Goal: Task Accomplishment & Management: Manage account settings

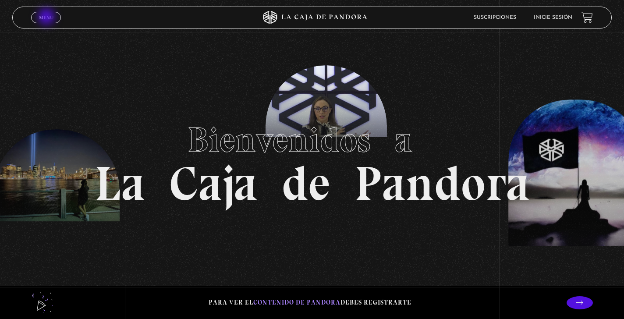
click at [47, 18] on span "Menu" at bounding box center [46, 17] width 14 height 5
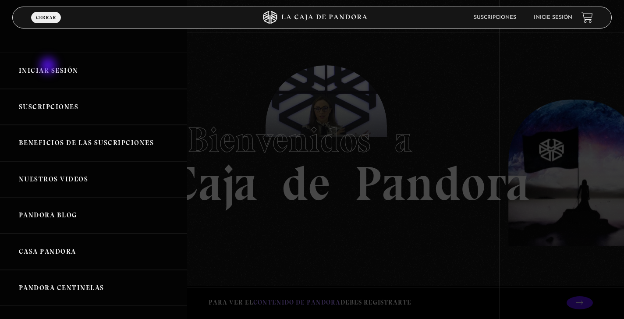
click at [49, 67] on link "Iniciar Sesión" at bounding box center [93, 71] width 187 height 36
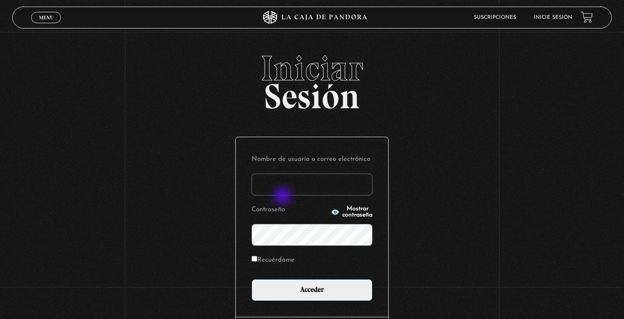
type input "[PERSON_NAME][EMAIL_ADDRESS][PERSON_NAME][DOMAIN_NAME]"
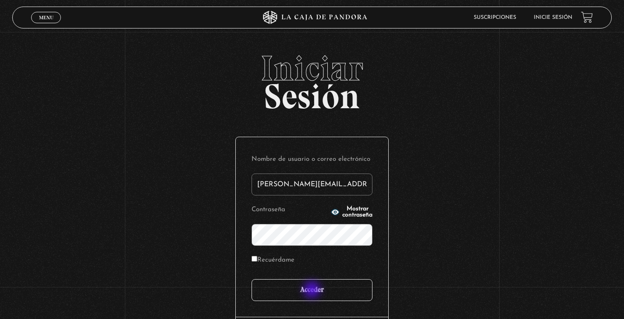
click at [313, 290] on input "Acceder" at bounding box center [311, 290] width 121 height 22
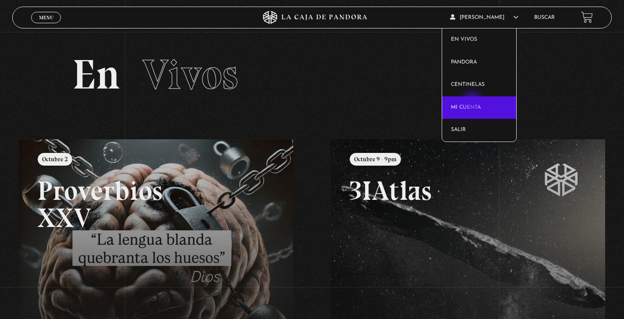
click at [472, 102] on link "Mi cuenta" at bounding box center [479, 107] width 74 height 23
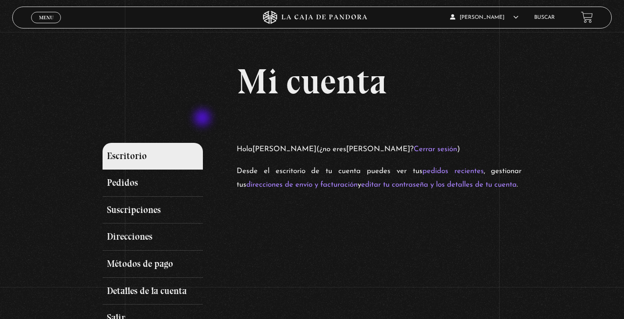
click at [203, 119] on div "Mi cuenta Escritorio Pedidos Suscripciones Direcciones Métodos de pago Detalles…" at bounding box center [311, 198] width 419 height 268
click at [147, 263] on link "Métodos de pago" at bounding box center [152, 263] width 101 height 27
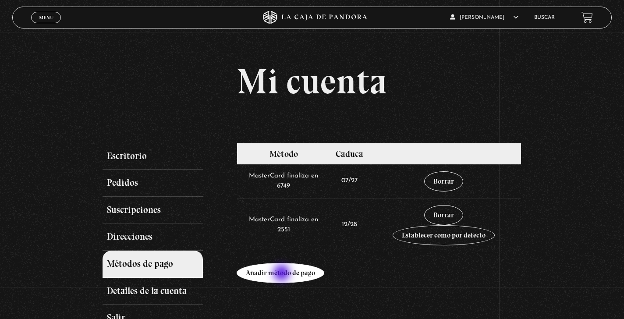
click at [282, 274] on link "Añadir método de pago" at bounding box center [280, 273] width 88 height 20
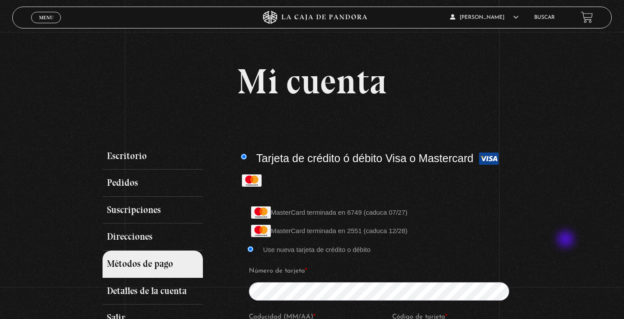
click at [566, 240] on div "Mi cuenta Escritorio Pedidos Suscripciones Direcciones Métodos de pago Detalles…" at bounding box center [312, 287] width 624 height 446
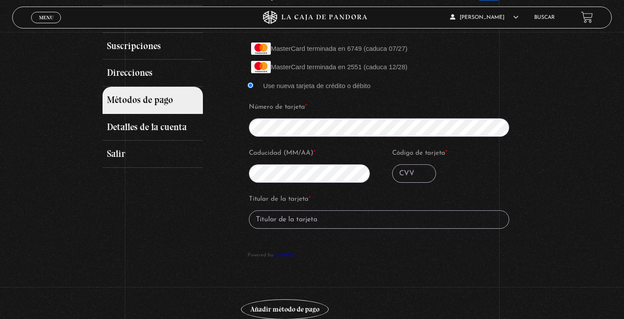
scroll to position [212, 0]
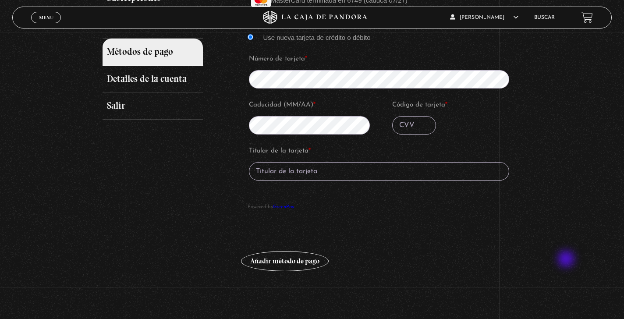
drag, startPoint x: 566, startPoint y: 240, endPoint x: 567, endPoint y: 259, distance: 19.3
click at [567, 259] on div "Mi cuenta Escritorio Pedidos Suscripciones Direcciones Métodos de pago Detalles…" at bounding box center [312, 75] width 624 height 446
click at [409, 128] on input "Código de tarjeta *" at bounding box center [414, 125] width 44 height 18
type input "677"
click at [324, 170] on input "Titular de la tarjeta *" at bounding box center [379, 171] width 260 height 18
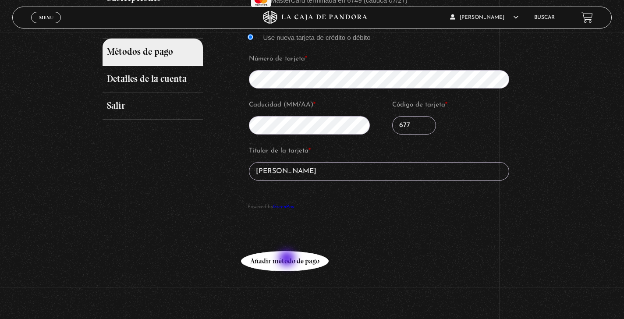
type input "Jenny Navarro Guido"
click at [288, 259] on button "Añadir método de pago" at bounding box center [285, 261] width 88 height 20
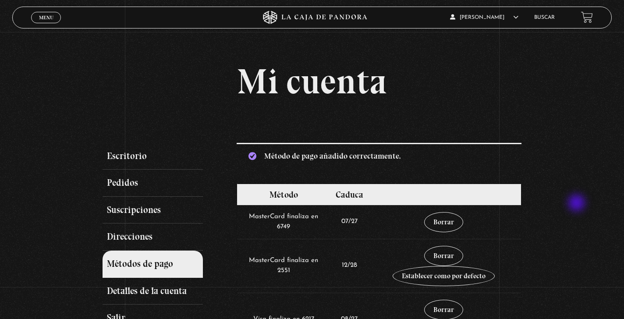
click at [577, 204] on div "Mi cuenta Escritorio Pedidos Suscripciones Direcciones Métodos de pago Detalles…" at bounding box center [312, 221] width 624 height 314
click at [443, 219] on link "Borrar" at bounding box center [443, 222] width 39 height 20
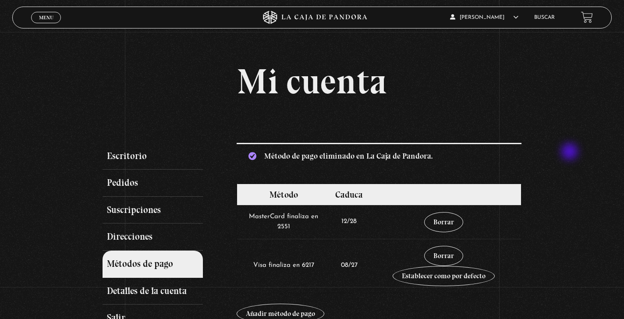
click at [570, 152] on div "Mi cuenta Escritorio Pedidos Suscripciones Direcciones Métodos de pago Detalles…" at bounding box center [312, 198] width 624 height 268
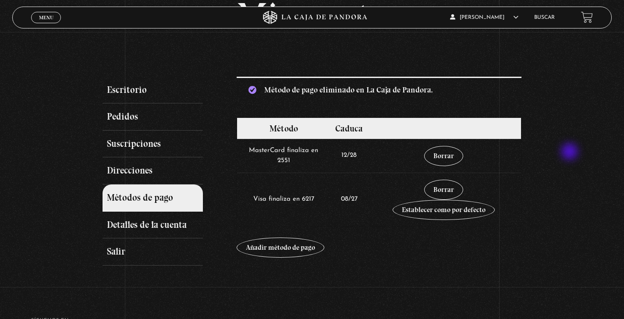
scroll to position [68, 0]
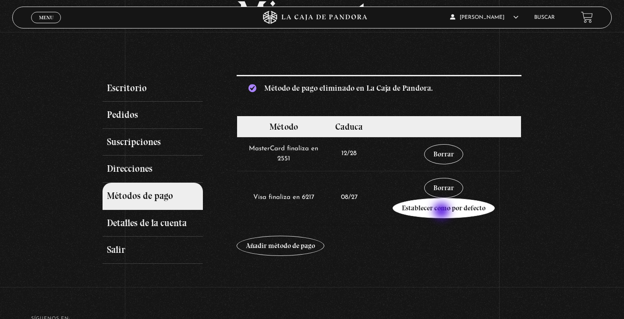
click at [442, 211] on link "Establecer como por defecto" at bounding box center [443, 208] width 102 height 20
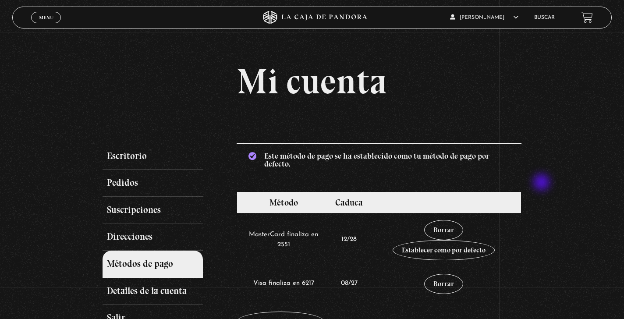
click at [542, 183] on div "Mi cuenta Escritorio Pedidos Suscripciones Direcciones Métodos de pago Detalles…" at bounding box center [312, 198] width 624 height 268
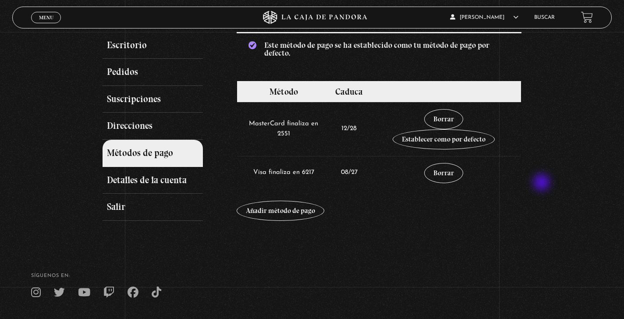
scroll to position [111, 0]
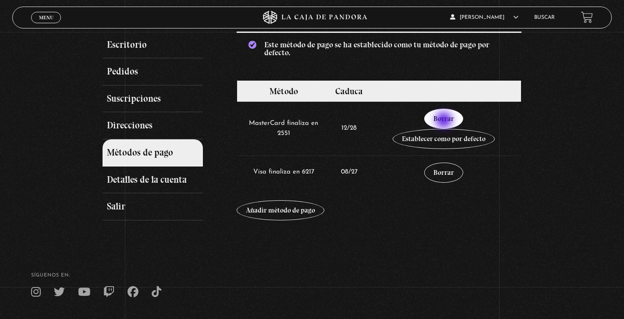
click at [444, 121] on link "Borrar" at bounding box center [443, 119] width 39 height 20
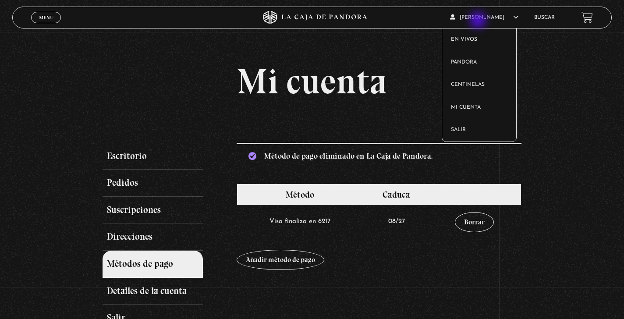
click at [513, 20] on icon at bounding box center [515, 16] width 5 height 5
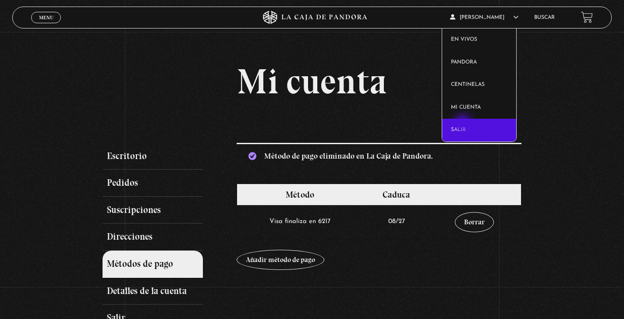
click at [463, 124] on link "Salir" at bounding box center [479, 130] width 74 height 23
